Goal: Information Seeking & Learning: Learn about a topic

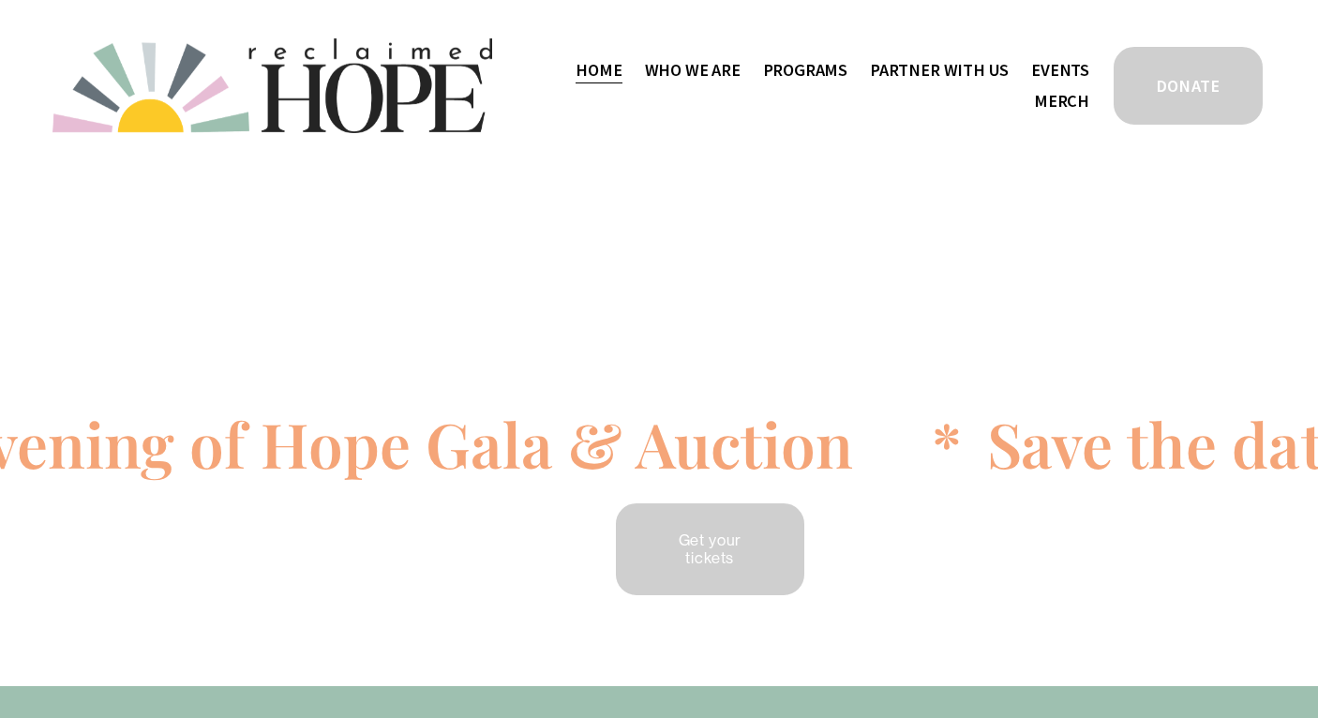
click at [0, 0] on span "Thrive Support Groups" at bounding box center [0, 0] width 0 height 0
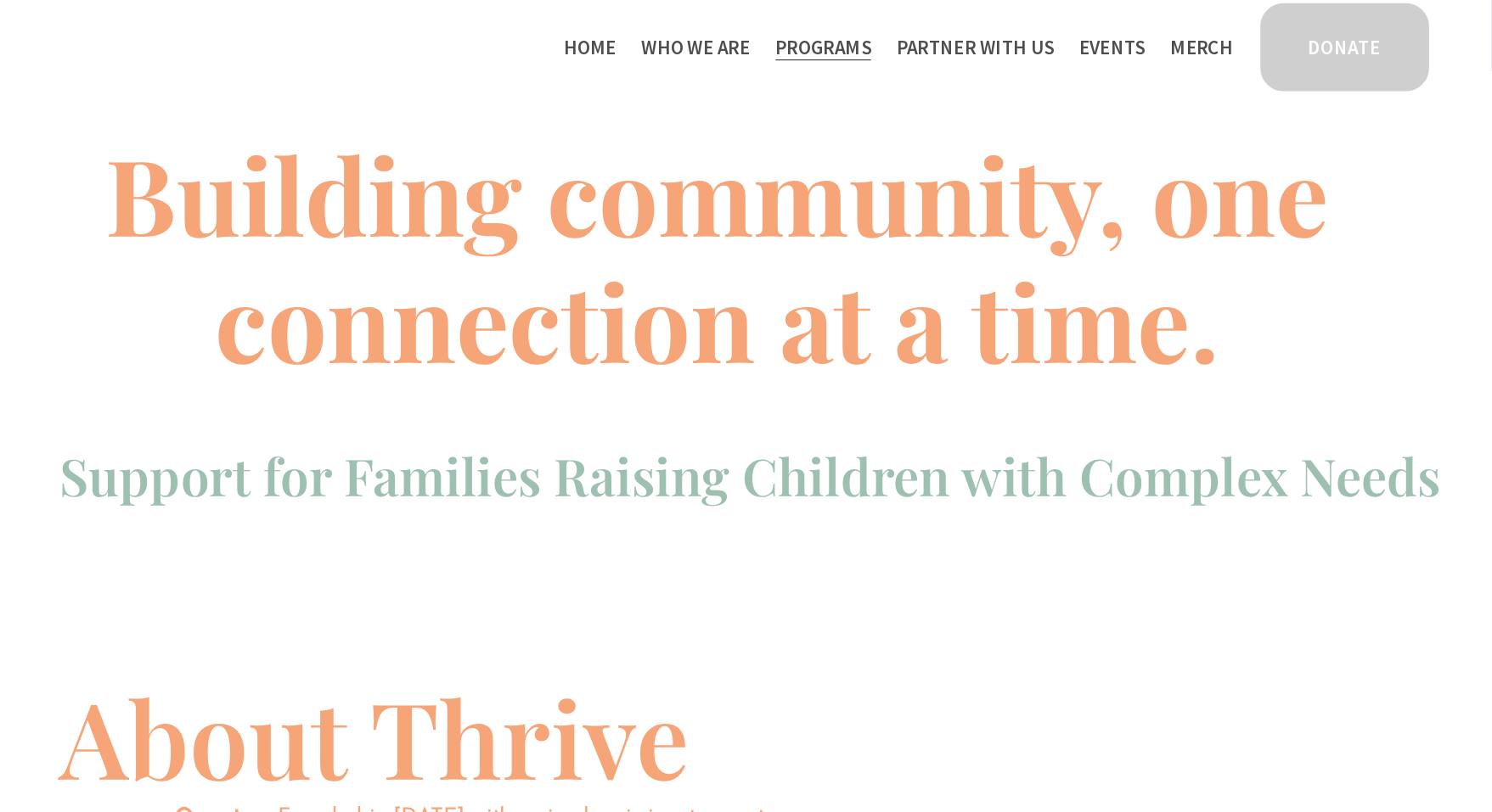
scroll to position [607, 0]
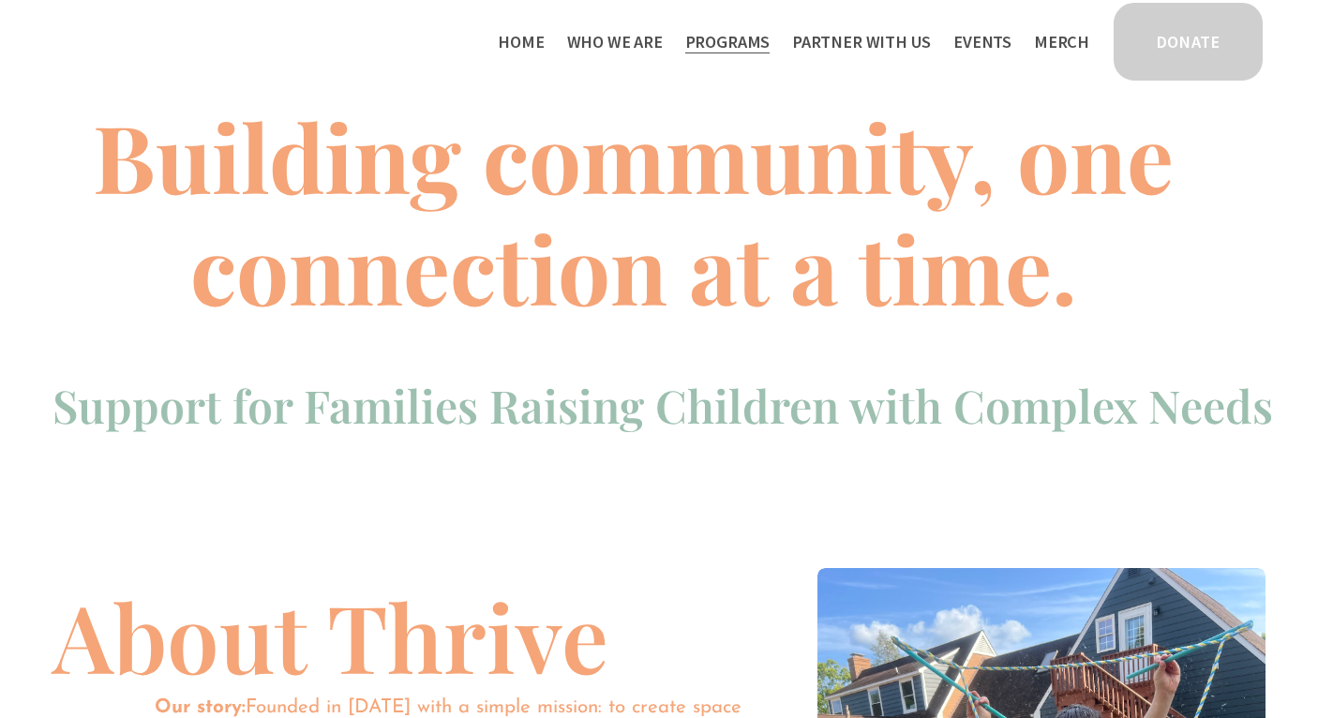
drag, startPoint x: 1025, startPoint y: 126, endPoint x: 1015, endPoint y: 126, distance: 10.3
click at [1015, 126] on strong "Building community, one connection at a time." at bounding box center [644, 211] width 1103 height 236
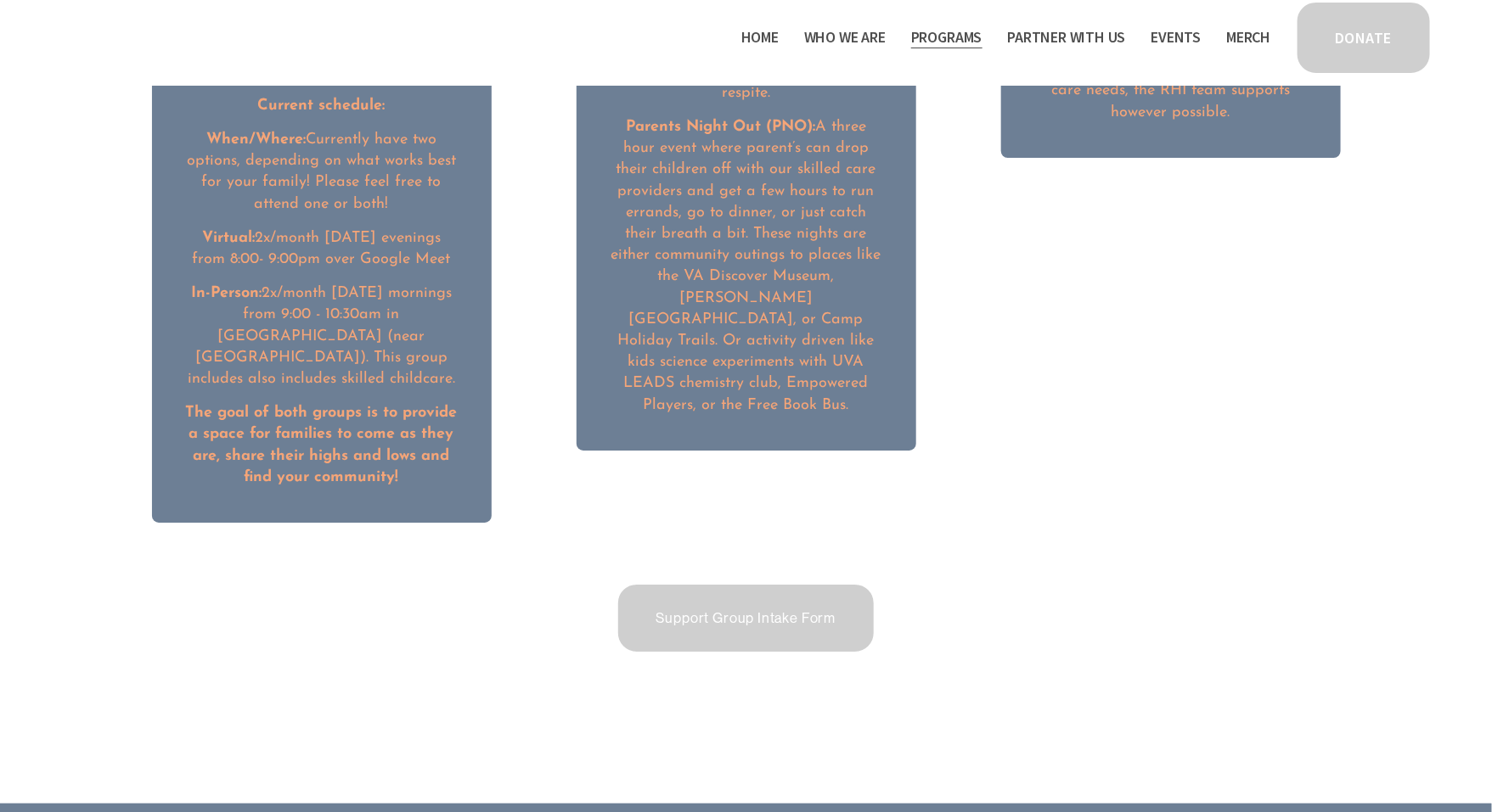
scroll to position [2698, 0]
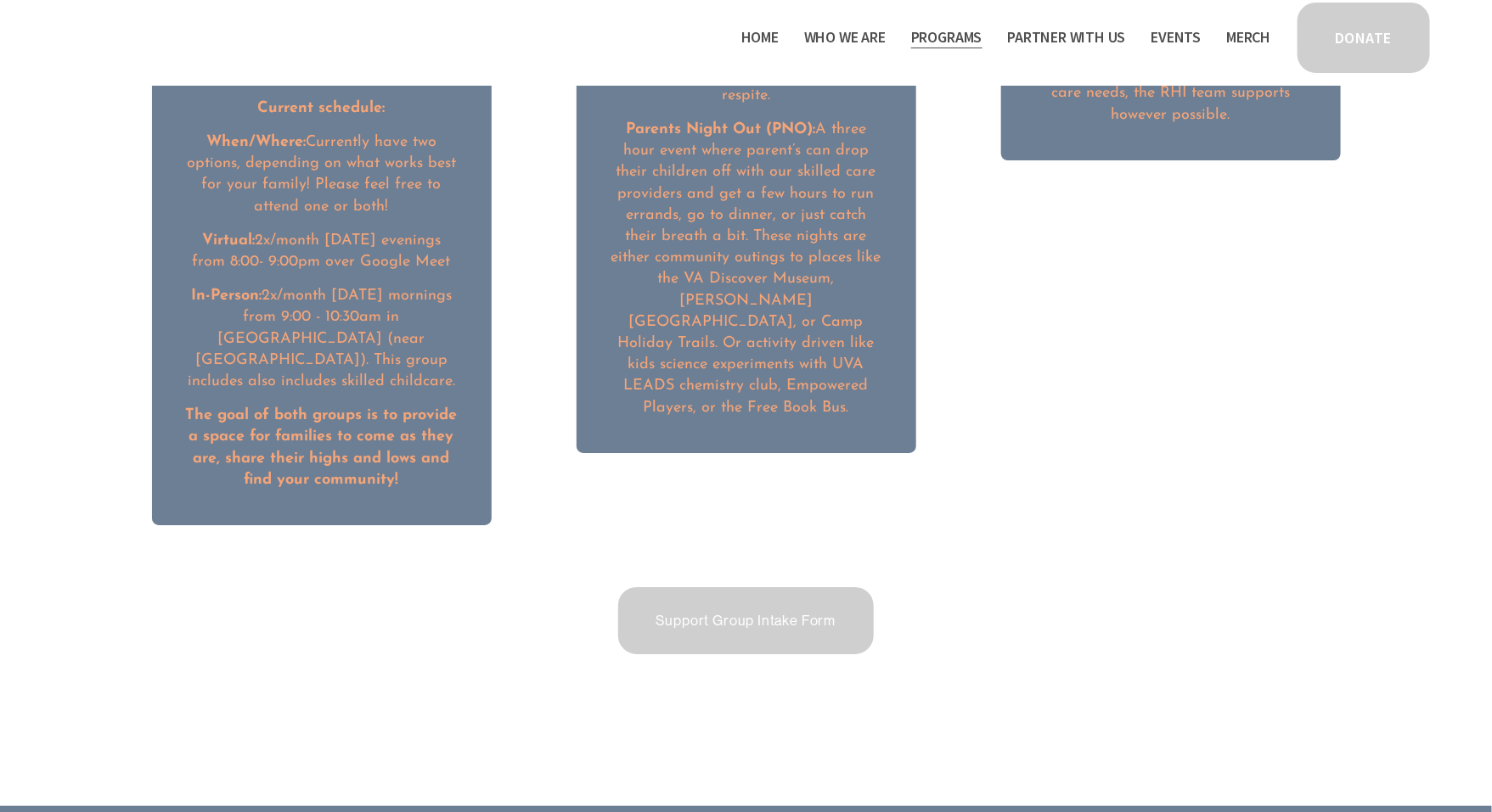
click at [704, 585] on link "Support Group Intake Form" at bounding box center [746, 621] width 262 height 72
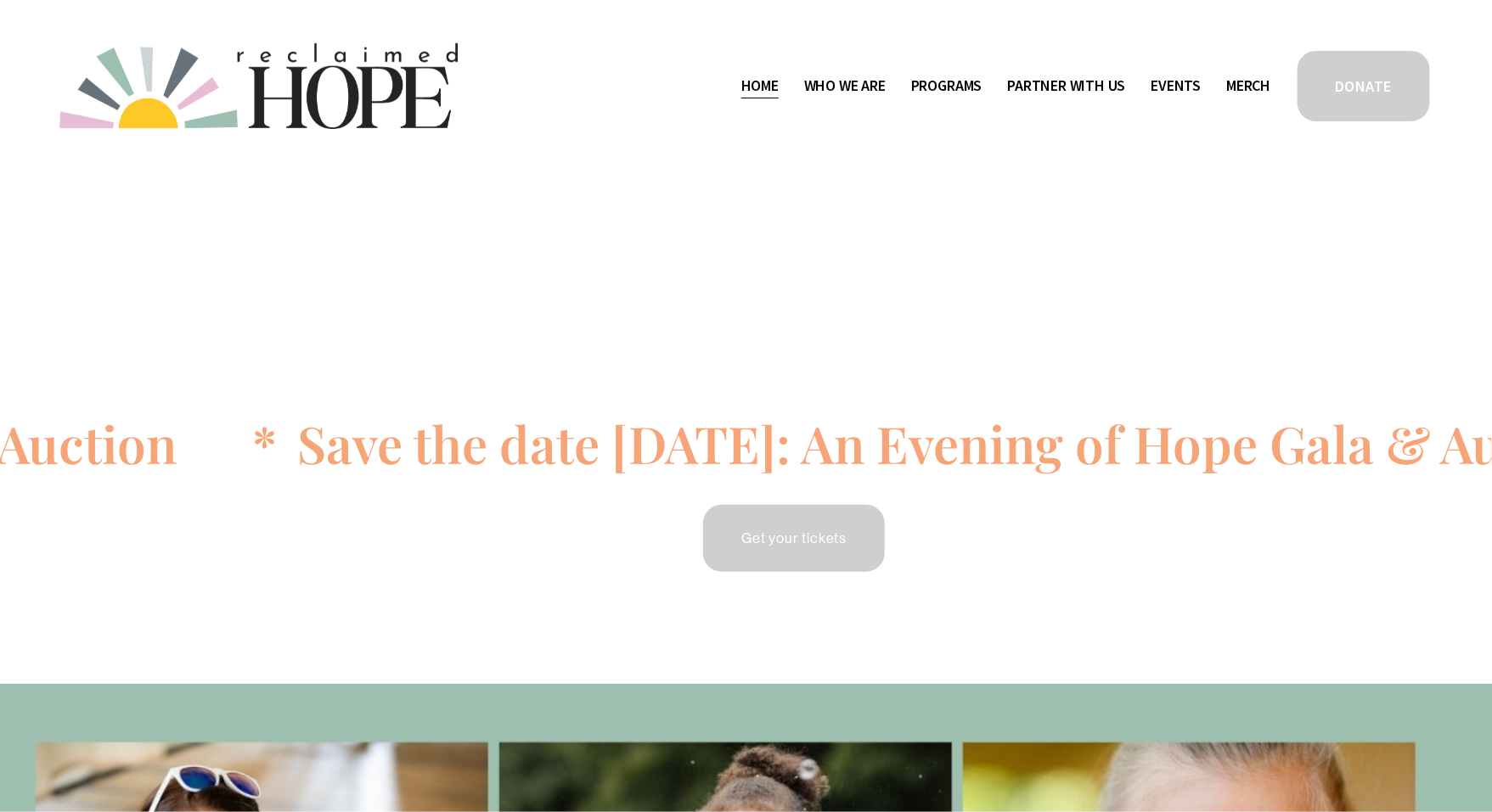
click at [1161, 93] on link "Events" at bounding box center [1176, 86] width 50 height 27
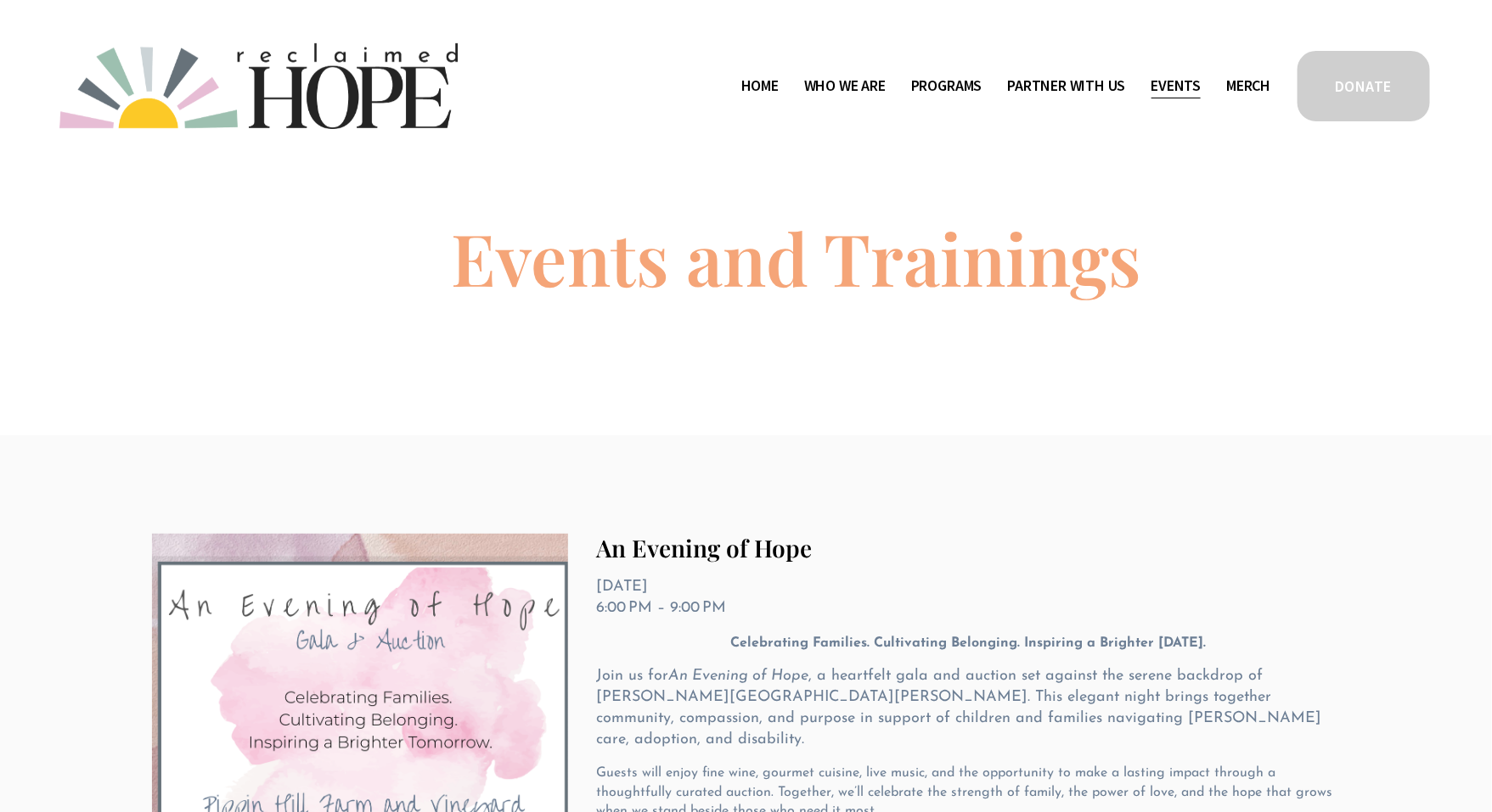
click at [928, 77] on span "Programs" at bounding box center [946, 86] width 72 height 24
click at [855, 84] on span "Who We Are" at bounding box center [845, 86] width 81 height 24
click at [0, 0] on span "Staff & Board" at bounding box center [0, 0] width 0 height 0
